Goal: Obtain resource: Download file/media

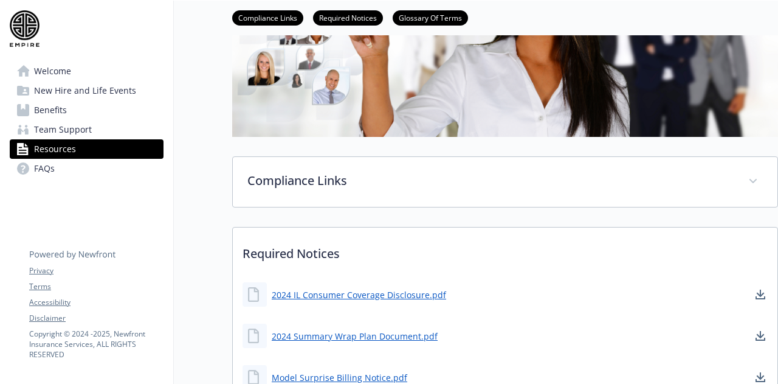
scroll to position [304, 0]
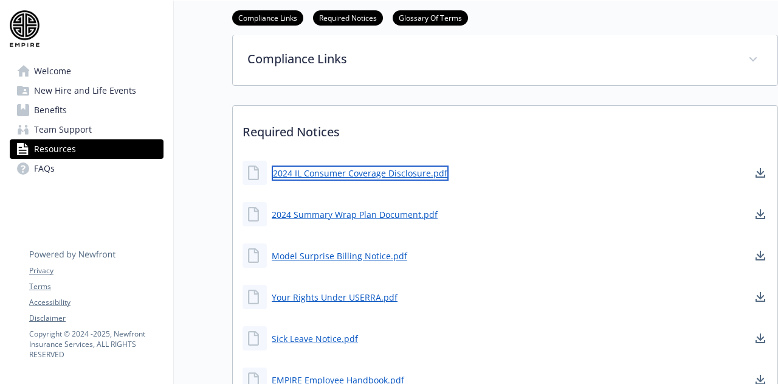
click at [410, 174] on link "2024 IL Consumer Coverage Disclosure.pdf" at bounding box center [360, 172] width 177 height 15
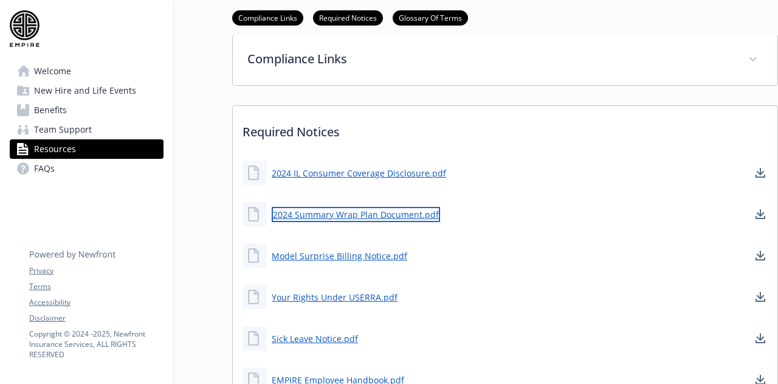
click at [299, 212] on link "2024 Summary Wrap Plan Document.pdf" at bounding box center [356, 214] width 168 height 15
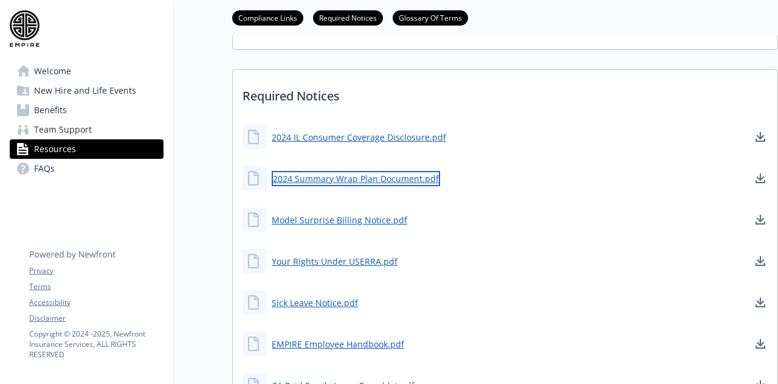
scroll to position [365, 0]
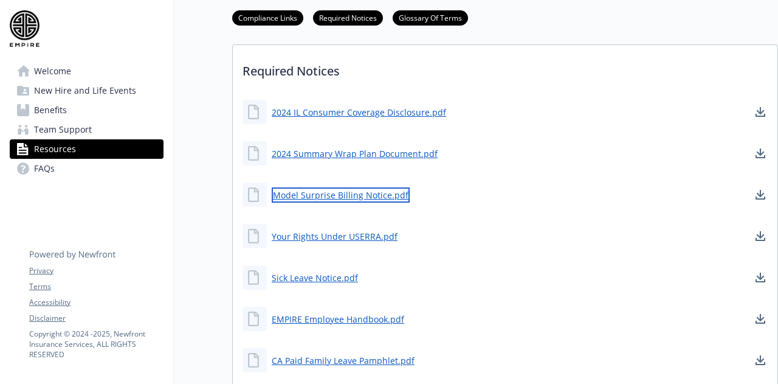
click at [362, 194] on link "Model Surprise Billing Notice.pdf" at bounding box center [341, 194] width 138 height 15
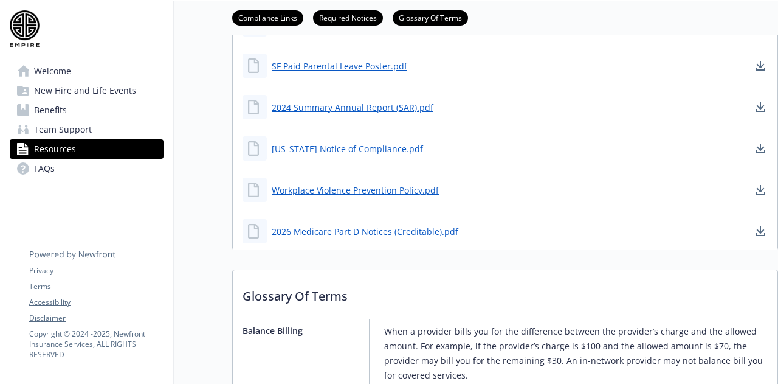
scroll to position [1398, 0]
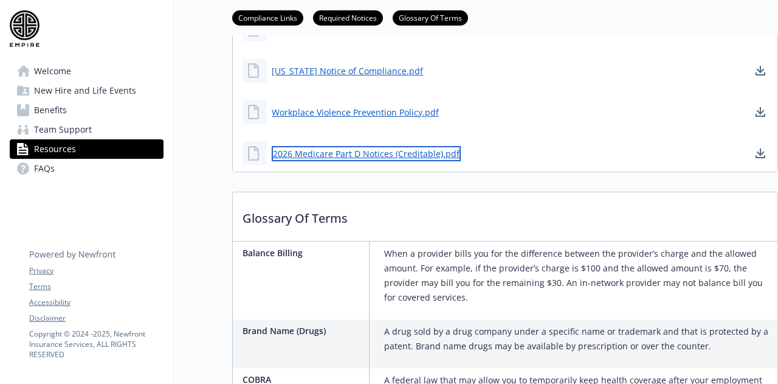
click at [358, 156] on link "2026 Medicare Part D Notices (Creditable).pdf" at bounding box center [366, 153] width 189 height 15
